Goal: Task Accomplishment & Management: Use online tool/utility

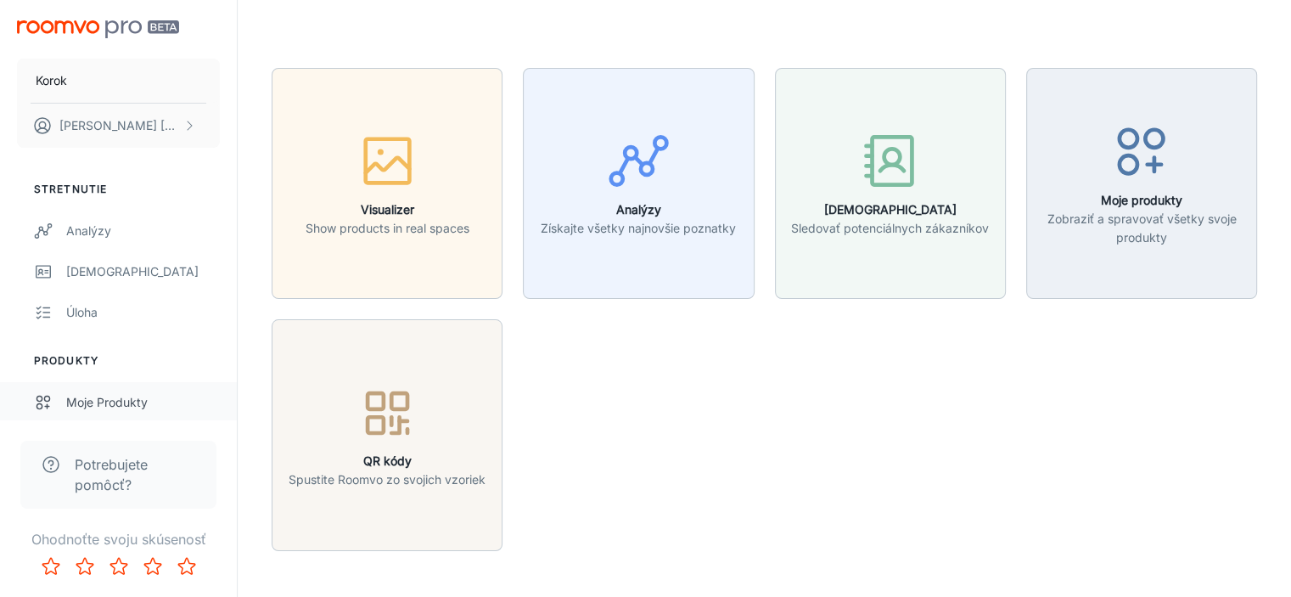
click at [97, 402] on div "Moje produkty" at bounding box center [143, 402] width 154 height 19
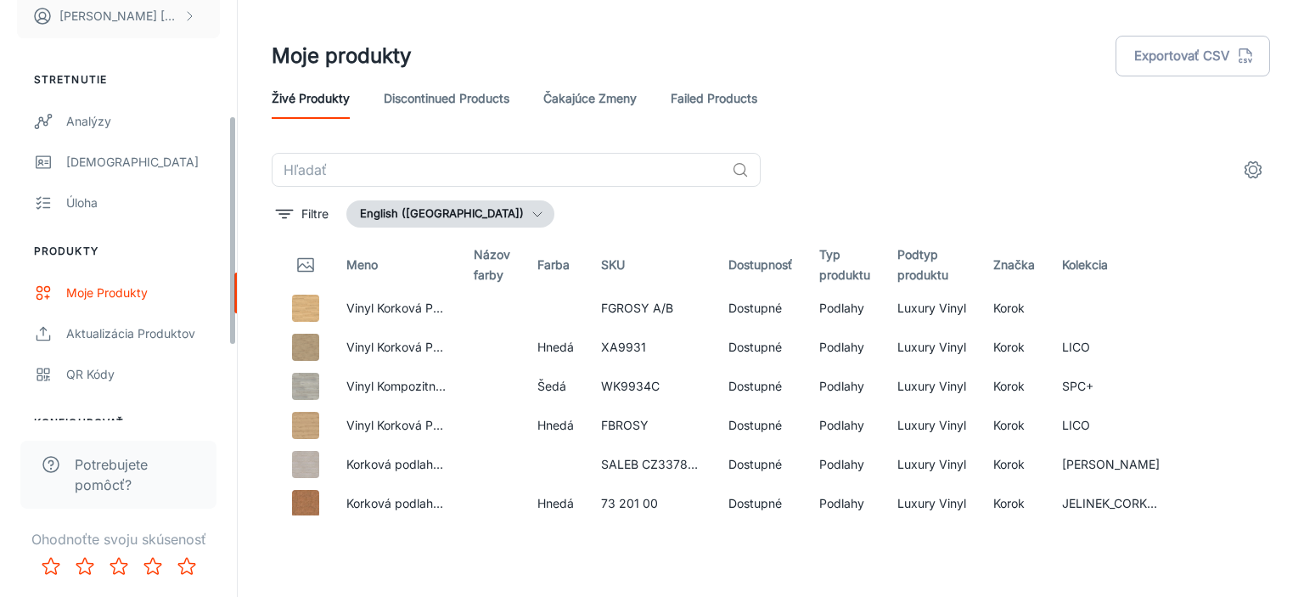
scroll to position [345, 0]
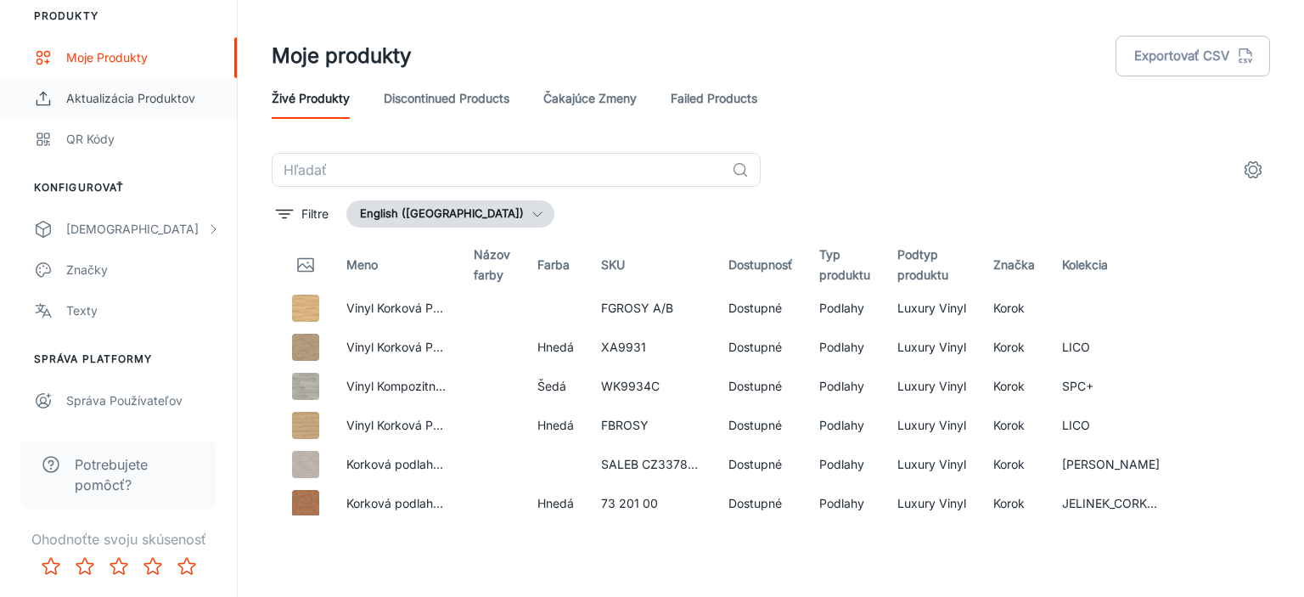
click at [157, 97] on div "Aktualizácia produktov" at bounding box center [143, 98] width 154 height 19
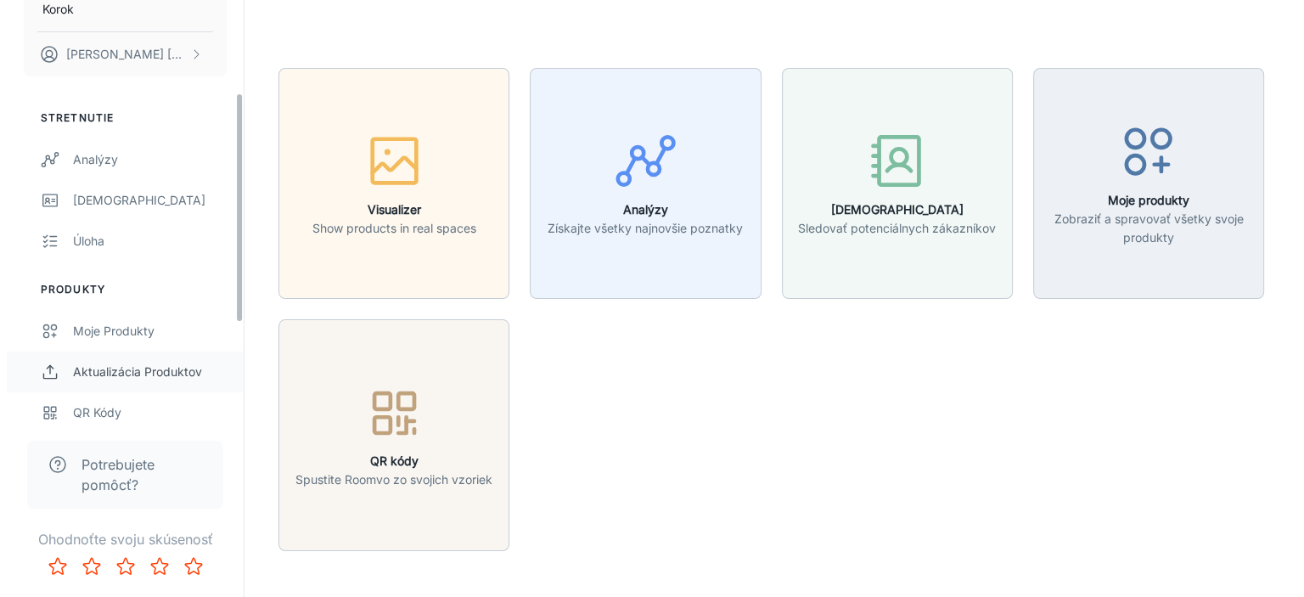
scroll to position [170, 0]
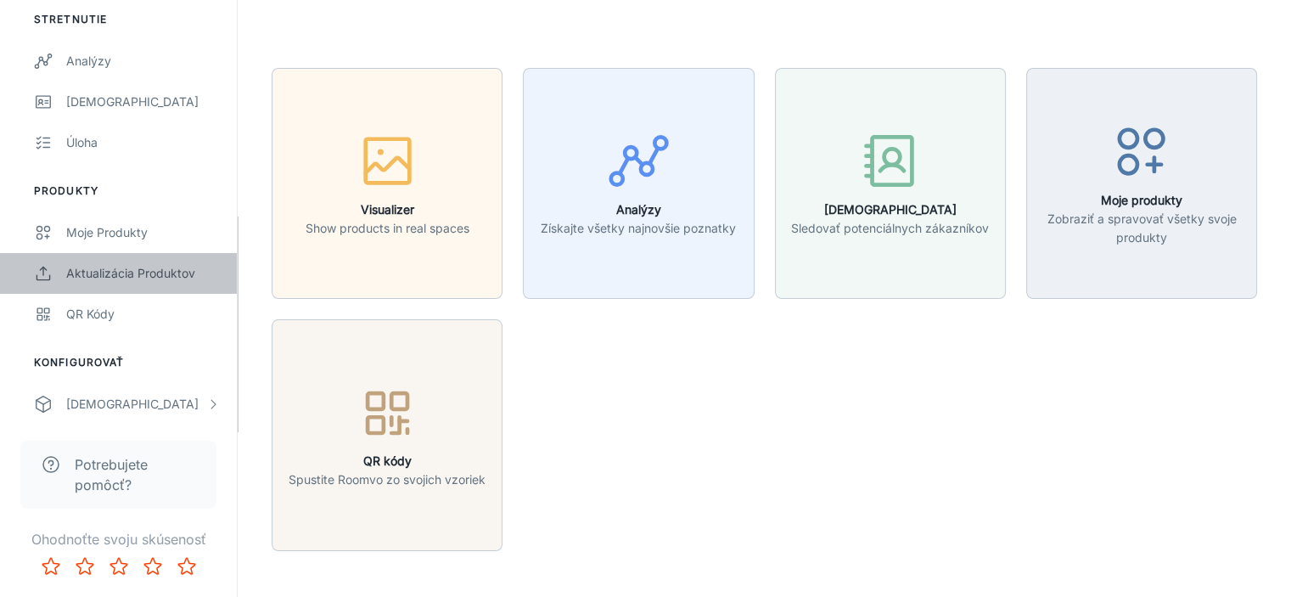
click at [132, 270] on div "Aktualizácia produktov" at bounding box center [143, 273] width 154 height 19
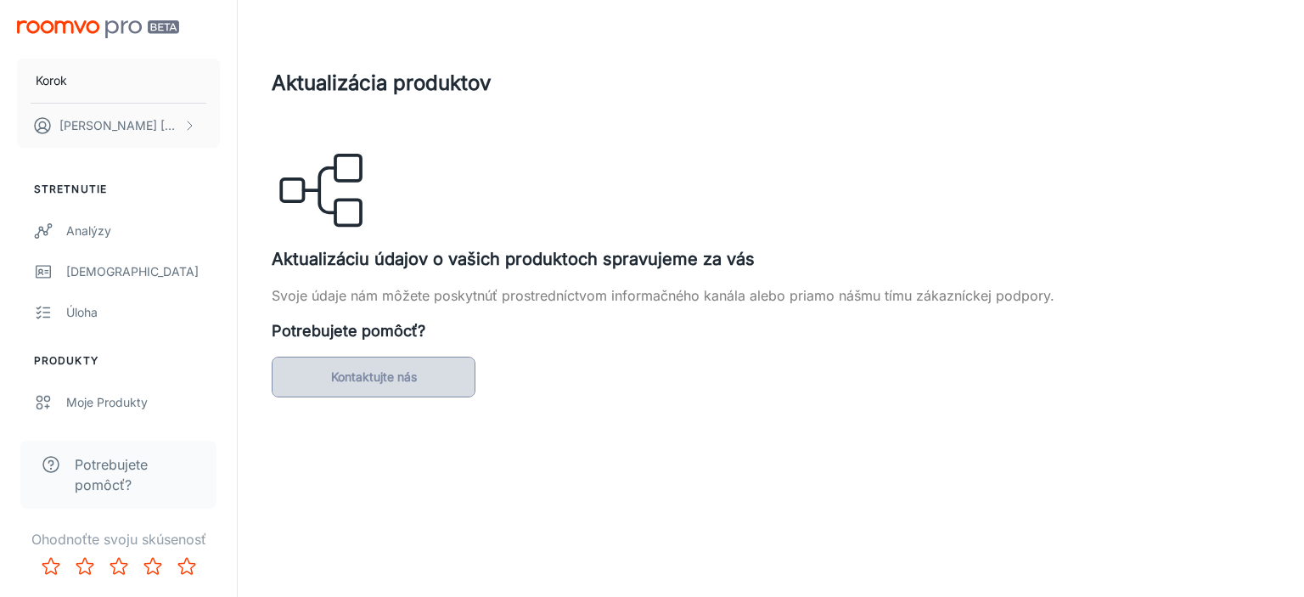
click at [407, 379] on link "Kontaktujte nás" at bounding box center [374, 377] width 204 height 41
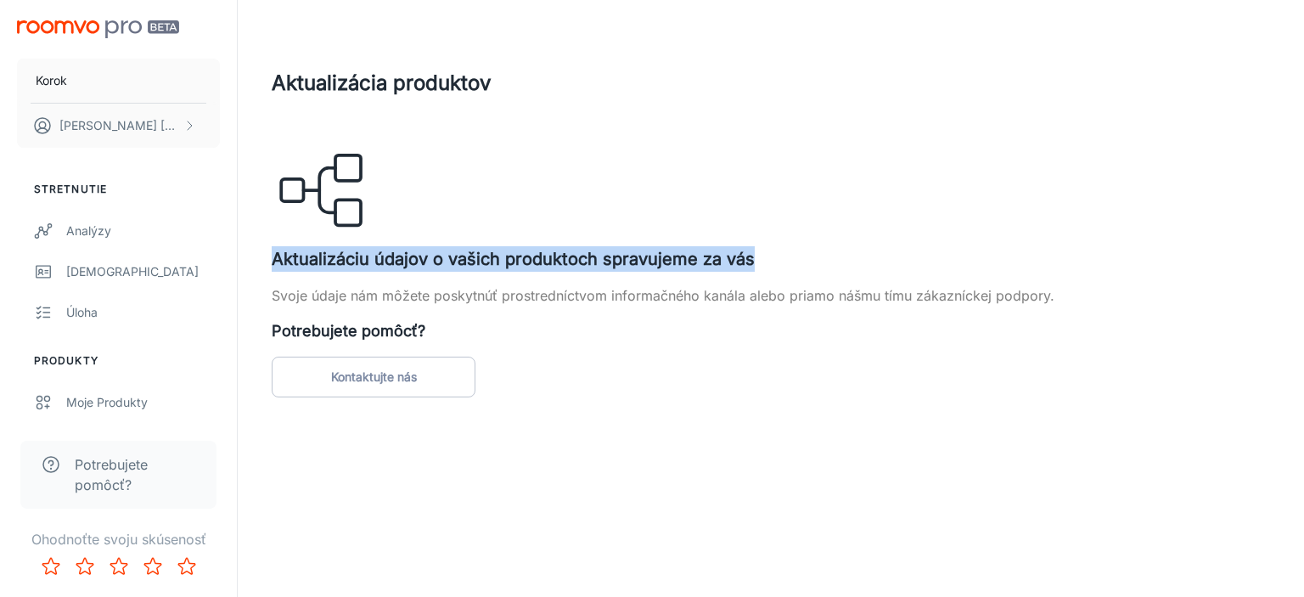
drag, startPoint x: 273, startPoint y: 258, endPoint x: 778, endPoint y: 258, distance: 504.2
click at [778, 258] on h5 "Aktualizáciu údajov o vašich produktoch spravujeme za vás" at bounding box center [771, 258] width 998 height 25
copy h5 "Aktualizáciu údajov o vašich produktoch spravujeme za vás"
click at [779, 256] on h5 "Aktualizáciu údajov o vašich produktoch spravujeme za vás" at bounding box center [771, 258] width 998 height 25
